Goal: Information Seeking & Learning: Learn about a topic

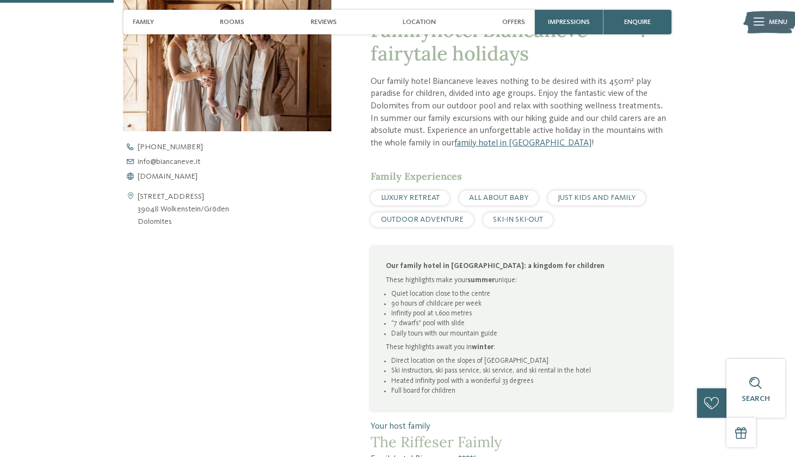
scroll to position [385, 0]
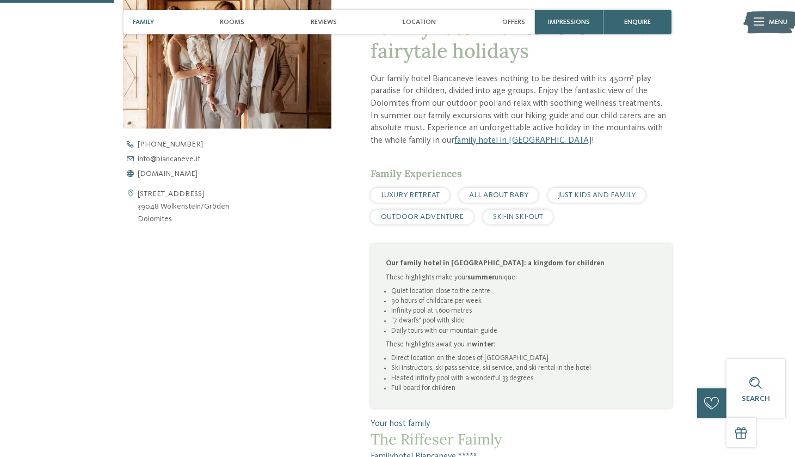
click at [578, 197] on div "JUST KIDS AND FAMILY" at bounding box center [596, 195] width 97 height 15
click at [577, 194] on span "JUST KIDS AND FAMILY" at bounding box center [597, 195] width 78 height 8
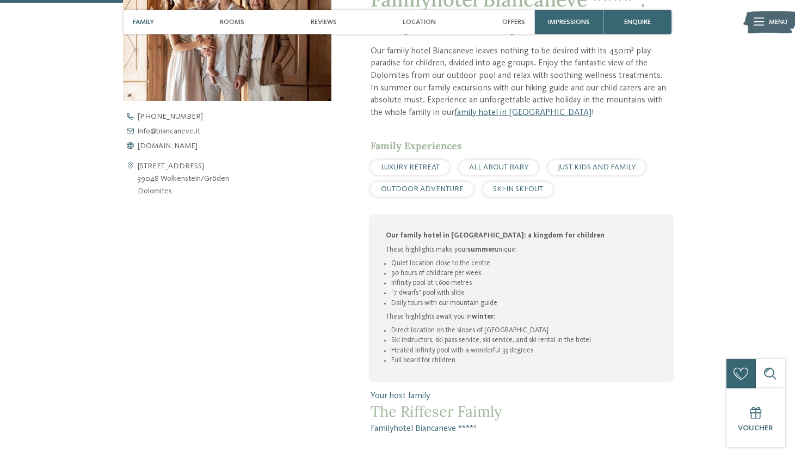
scroll to position [411, 0]
click at [402, 149] on span "Family Experiences" at bounding box center [416, 147] width 91 height 13
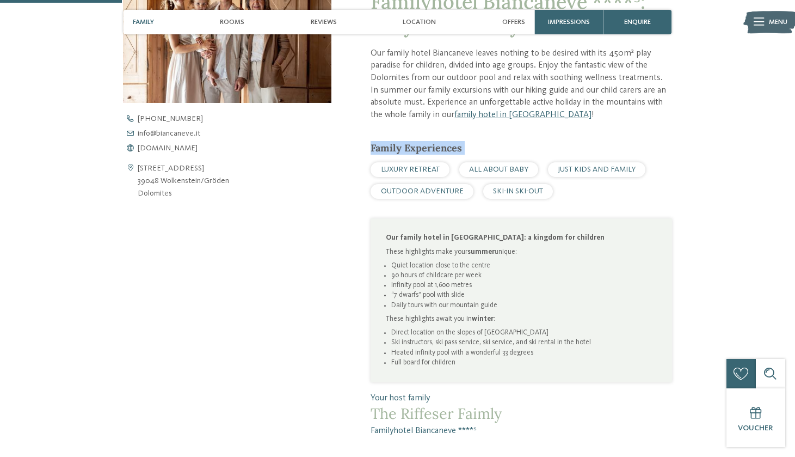
click at [402, 149] on span "Family Experiences" at bounding box center [416, 147] width 91 height 13
click at [487, 162] on div "ALL ABOUT BABY" at bounding box center [498, 169] width 79 height 15
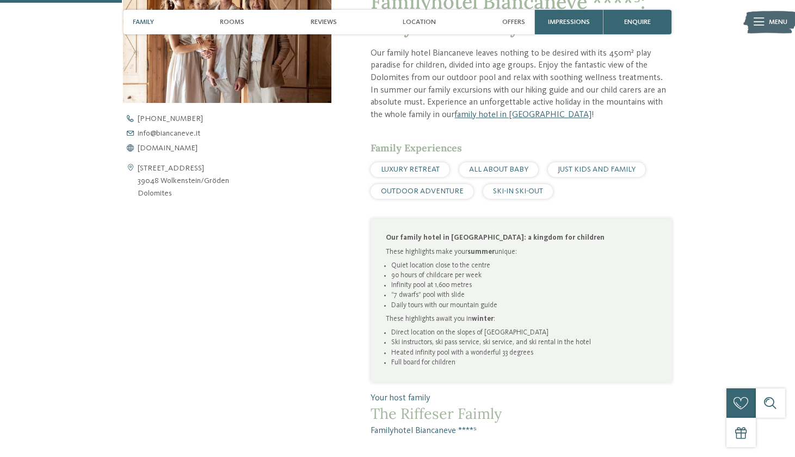
click at [423, 188] on span "OUTDOOR ADVENTURE" at bounding box center [422, 191] width 83 height 8
click at [598, 165] on span "JUST KIDS AND FAMILY" at bounding box center [597, 169] width 78 height 8
click at [133, 23] on span "Family" at bounding box center [143, 22] width 21 height 8
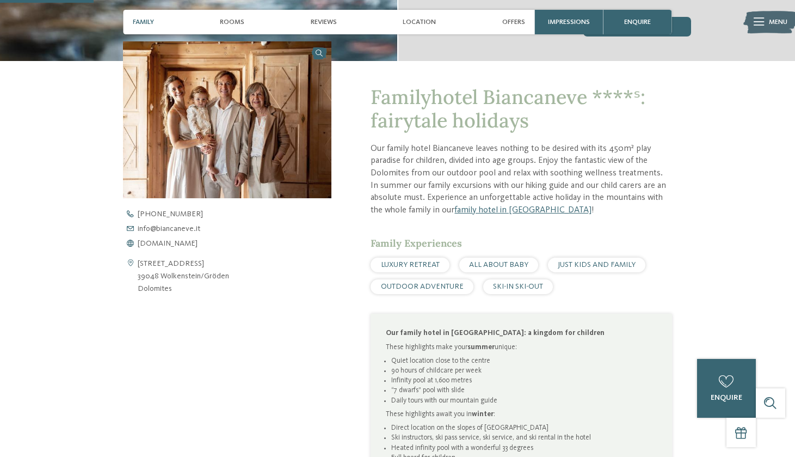
click at [149, 23] on span "Family" at bounding box center [143, 22] width 21 height 8
